Goal: Learn about a topic: Learn about a topic

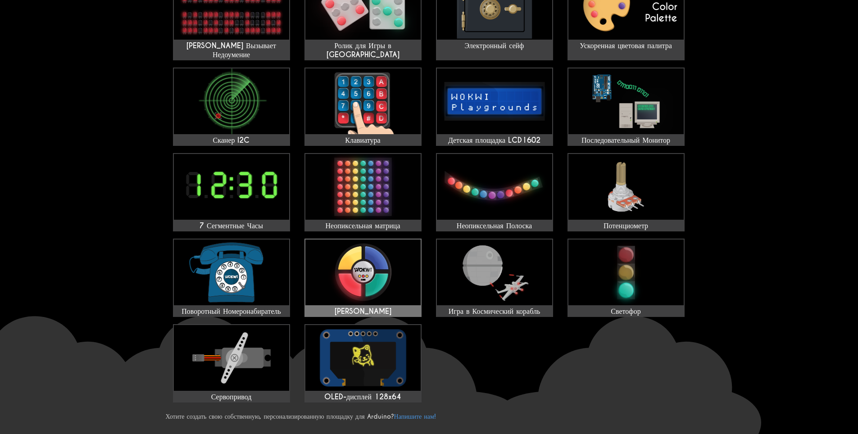
scroll to position [185, 0]
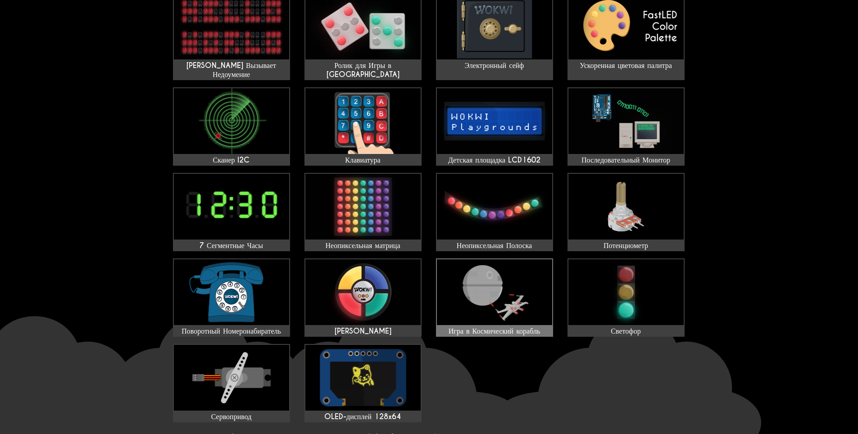
click at [463, 304] on img at bounding box center [494, 293] width 115 height 66
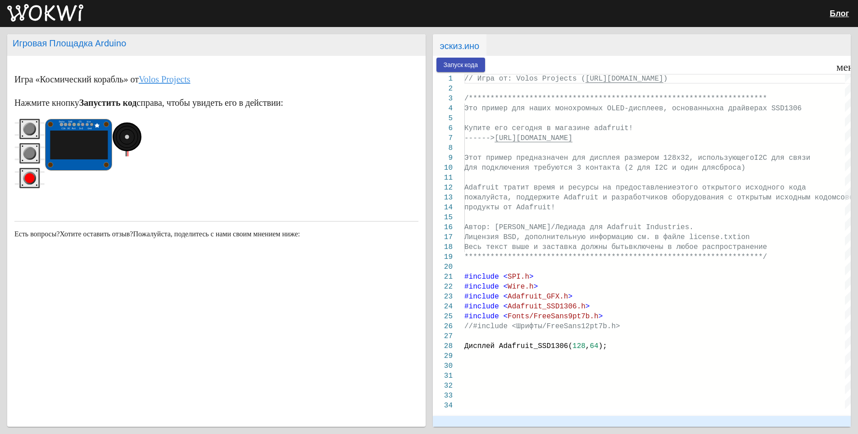
click at [31, 153] on circle "серая кнопка" at bounding box center [30, 154] width 10 height 10
